Goal: Information Seeking & Learning: Check status

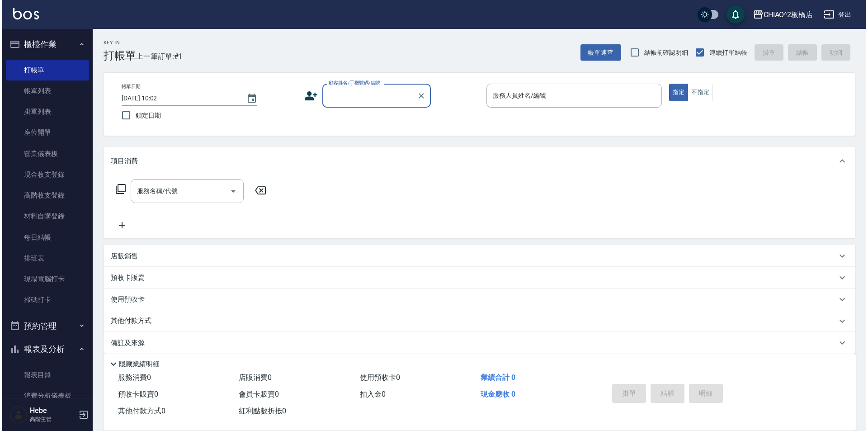
scroll to position [362, 0]
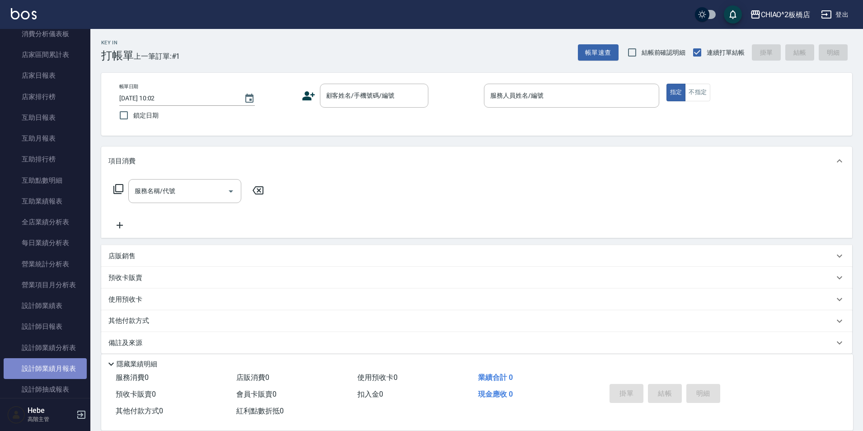
click at [53, 369] on link "設計師業績月報表" at bounding box center [45, 368] width 83 height 21
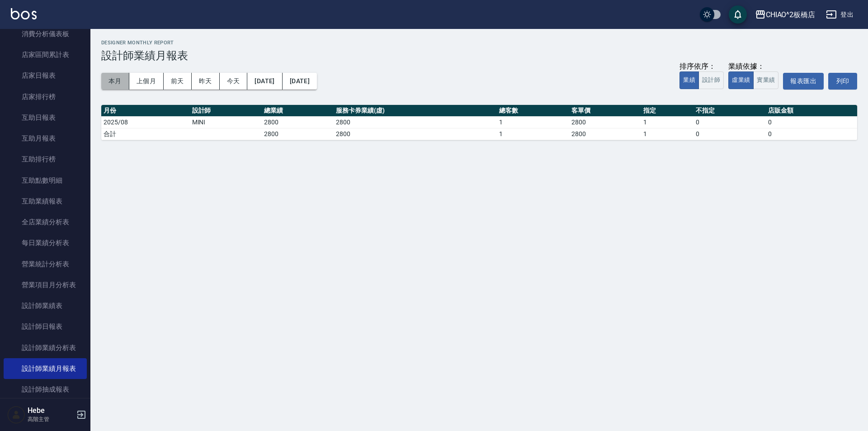
click at [119, 81] on button "本月" at bounding box center [115, 81] width 28 height 17
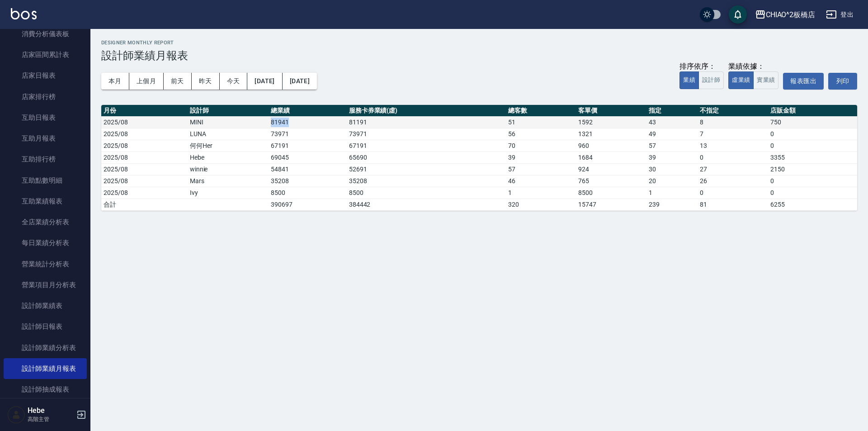
drag, startPoint x: 291, startPoint y: 121, endPoint x: 267, endPoint y: 127, distance: 25.3
click at [267, 127] on tr "2025/08 MINI 81941 81191 51 1592 43 8 750" at bounding box center [479, 122] width 756 height 12
drag, startPoint x: 287, startPoint y: 143, endPoint x: 268, endPoint y: 152, distance: 21.8
click at [268, 152] on tbody "2025/08 MINI 81941 81191 51 1592 43 8 750 2025/08 LUNA 73971 73971 56 1321 49 7…" at bounding box center [479, 163] width 756 height 94
drag, startPoint x: 268, startPoint y: 151, endPoint x: 293, endPoint y: 145, distance: 26.0
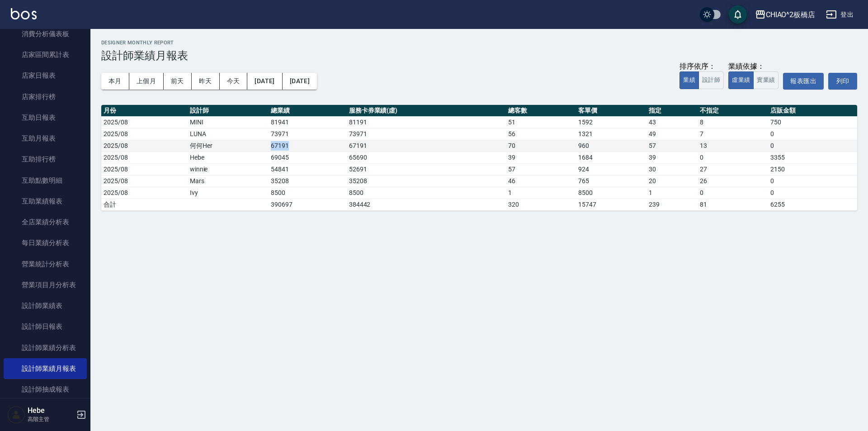
click at [293, 145] on td "67191" at bounding box center [307, 146] width 78 height 12
drag, startPoint x: 291, startPoint y: 145, endPoint x: 258, endPoint y: 150, distance: 34.3
click at [258, 150] on tr "2025/08 何何Her 67191 67191 70 960 57 13 0" at bounding box center [479, 146] width 756 height 12
click at [258, 158] on td "Hebe" at bounding box center [228, 157] width 81 height 12
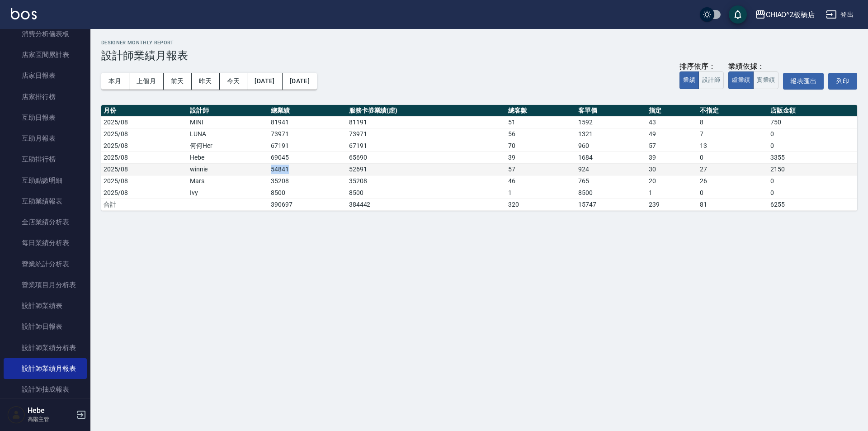
drag, startPoint x: 258, startPoint y: 167, endPoint x: 299, endPoint y: 169, distance: 41.6
click at [291, 171] on tr "2025/08 winnie 54841 52691 57 924 30 27 2150" at bounding box center [479, 169] width 756 height 12
click at [299, 169] on td "54841" at bounding box center [307, 169] width 78 height 12
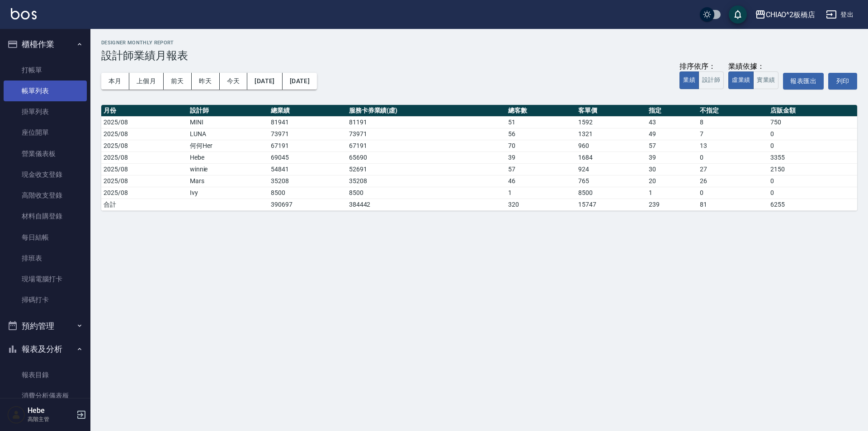
click at [59, 88] on link "帳單列表" at bounding box center [45, 90] width 83 height 21
